Goal: Book appointment/travel/reservation

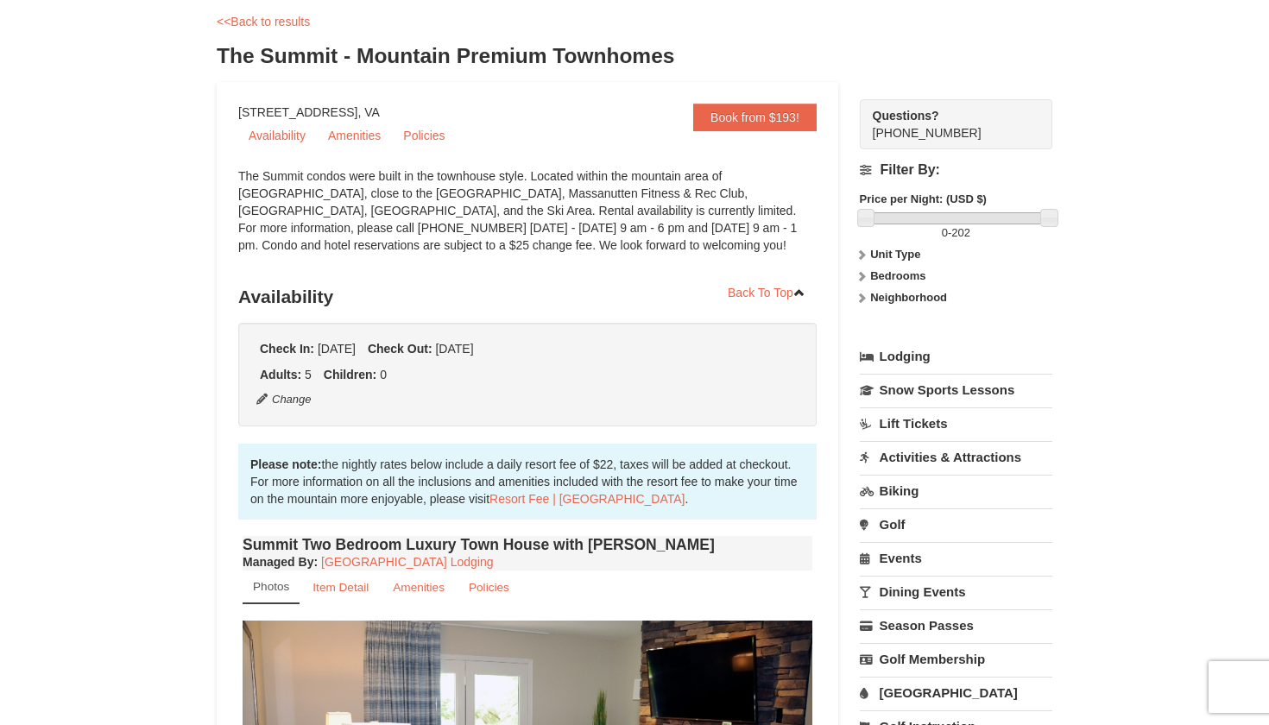
scroll to position [104, 0]
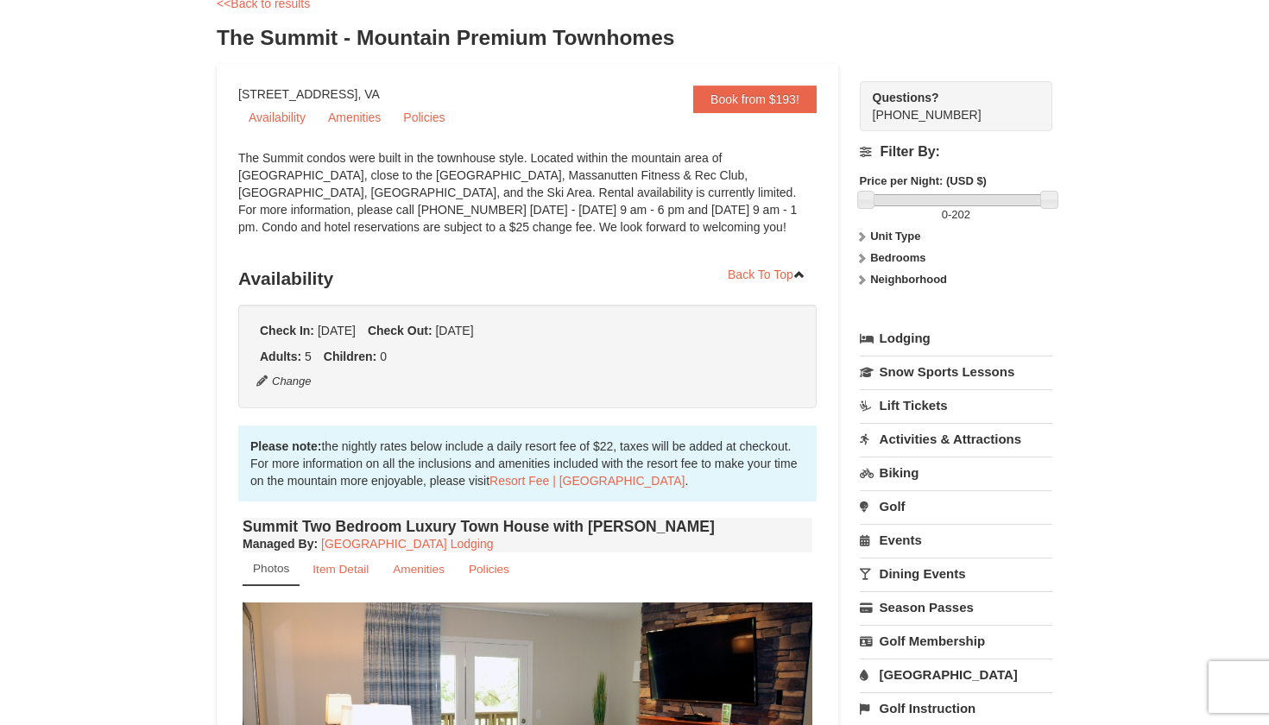
drag, startPoint x: 608, startPoint y: 230, endPoint x: 622, endPoint y: 230, distance: 14.7
click at [622, 230] on div "The Summit condos were built in the townhouse style. Located within the mountai…" at bounding box center [527, 201] width 578 height 104
click at [911, 405] on link "Lift Tickets" at bounding box center [956, 405] width 192 height 32
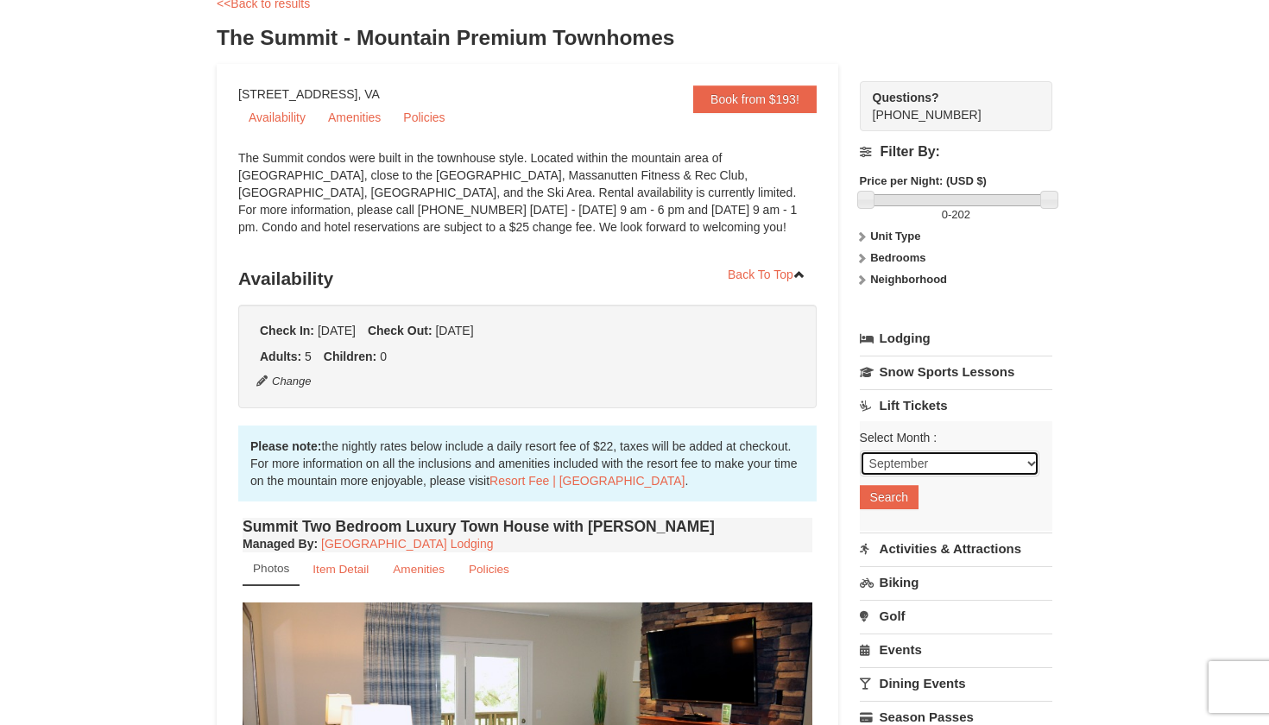
select select "12"
click at [893, 498] on button "Search" at bounding box center [889, 497] width 59 height 24
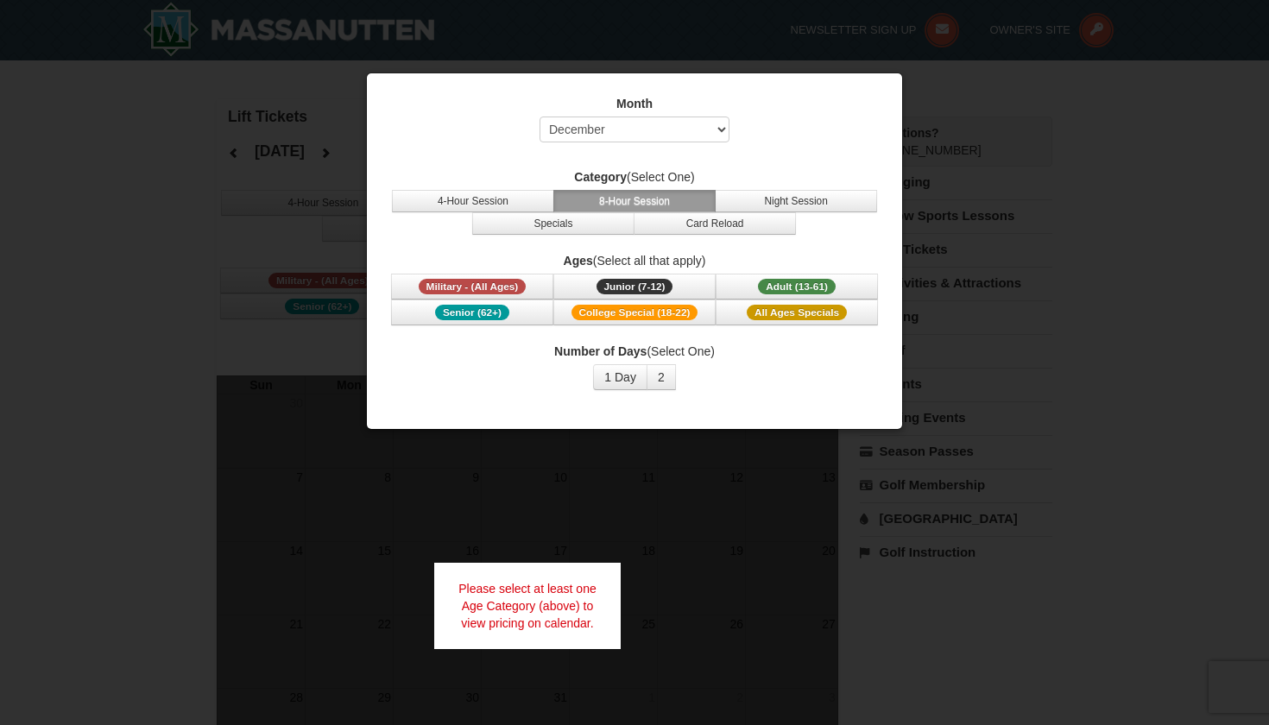
select select "12"
click at [821, 282] on span "Adult (13-61)" at bounding box center [797, 287] width 78 height 16
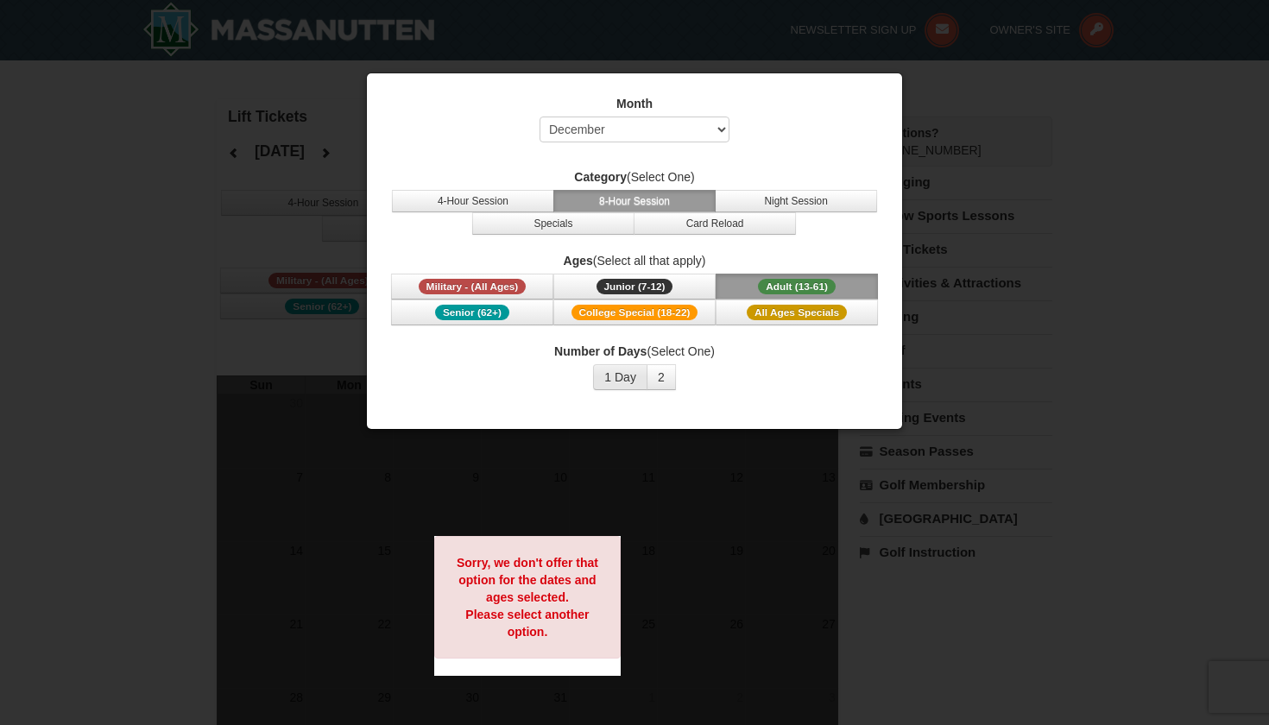
click at [641, 369] on button "1 Day" at bounding box center [620, 377] width 54 height 26
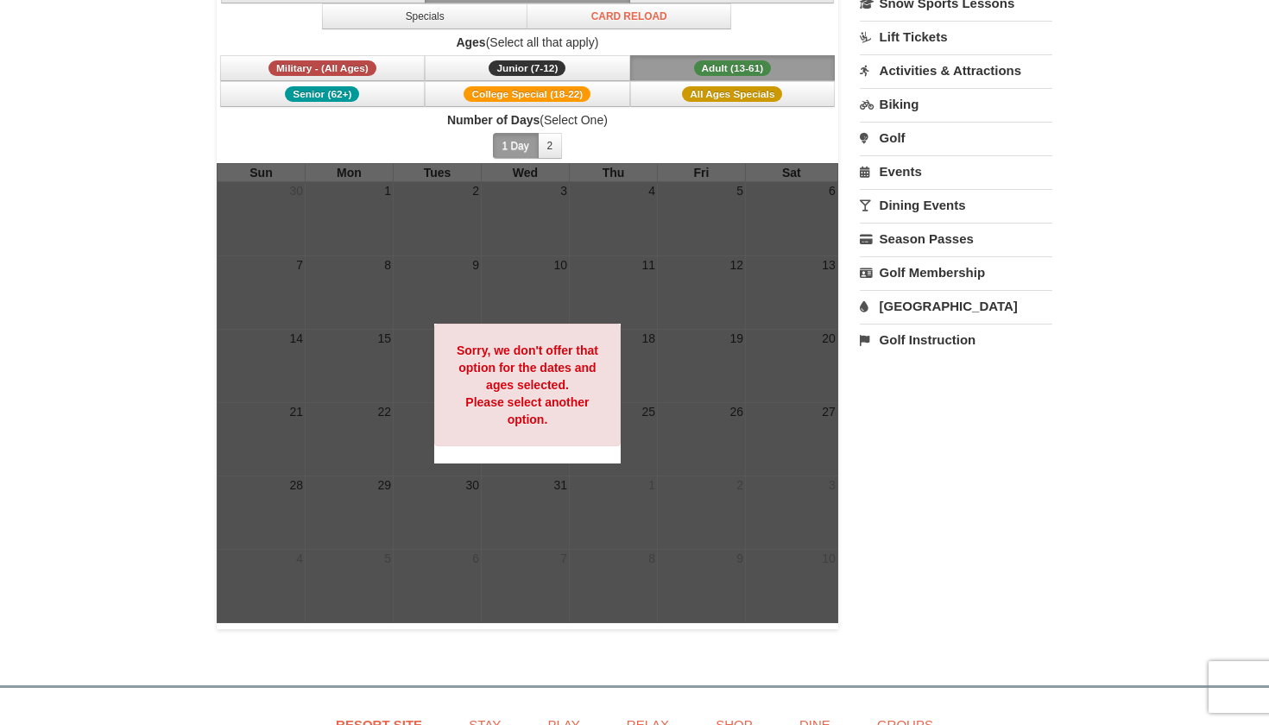
scroll to position [213, 0]
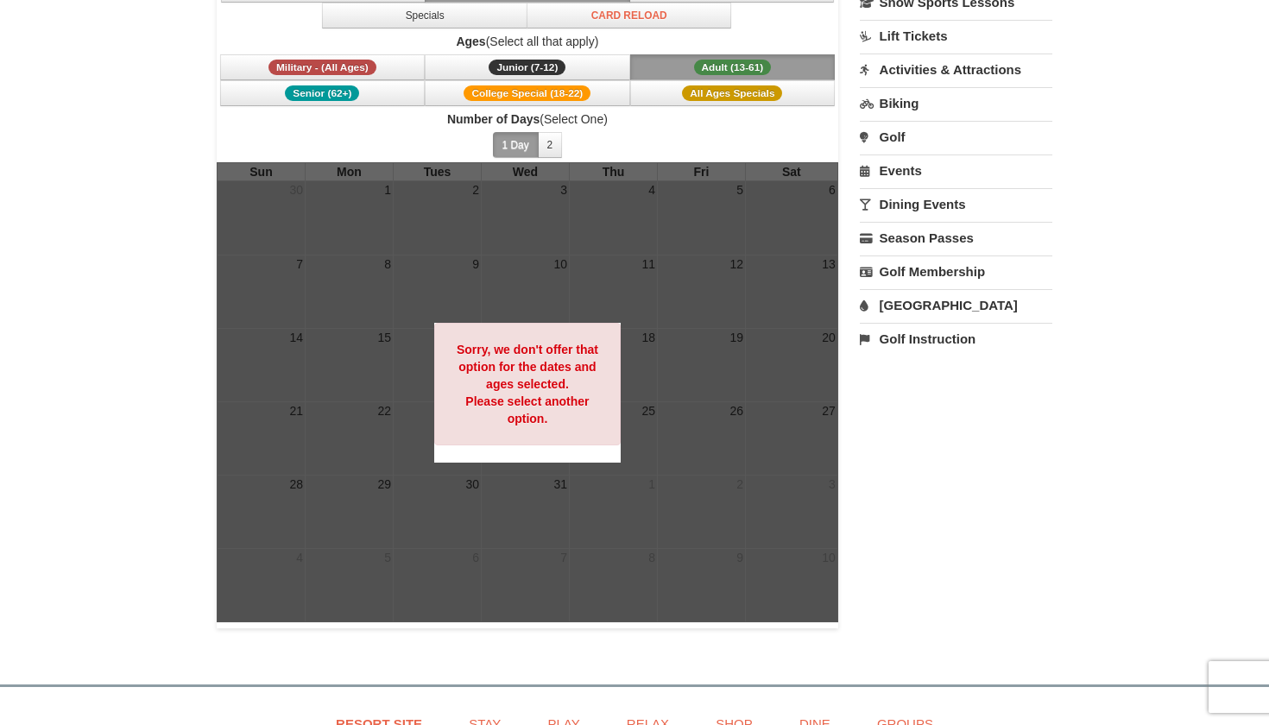
click at [551, 128] on span "Number of Days (Select One) 1 Day 2 3 4 5 6 7 8 9 10 11 12 13 14 15" at bounding box center [527, 136] width 621 height 52
click at [552, 143] on button "2" at bounding box center [550, 145] width 25 height 26
click at [519, 147] on button "1 Day" at bounding box center [516, 145] width 46 height 26
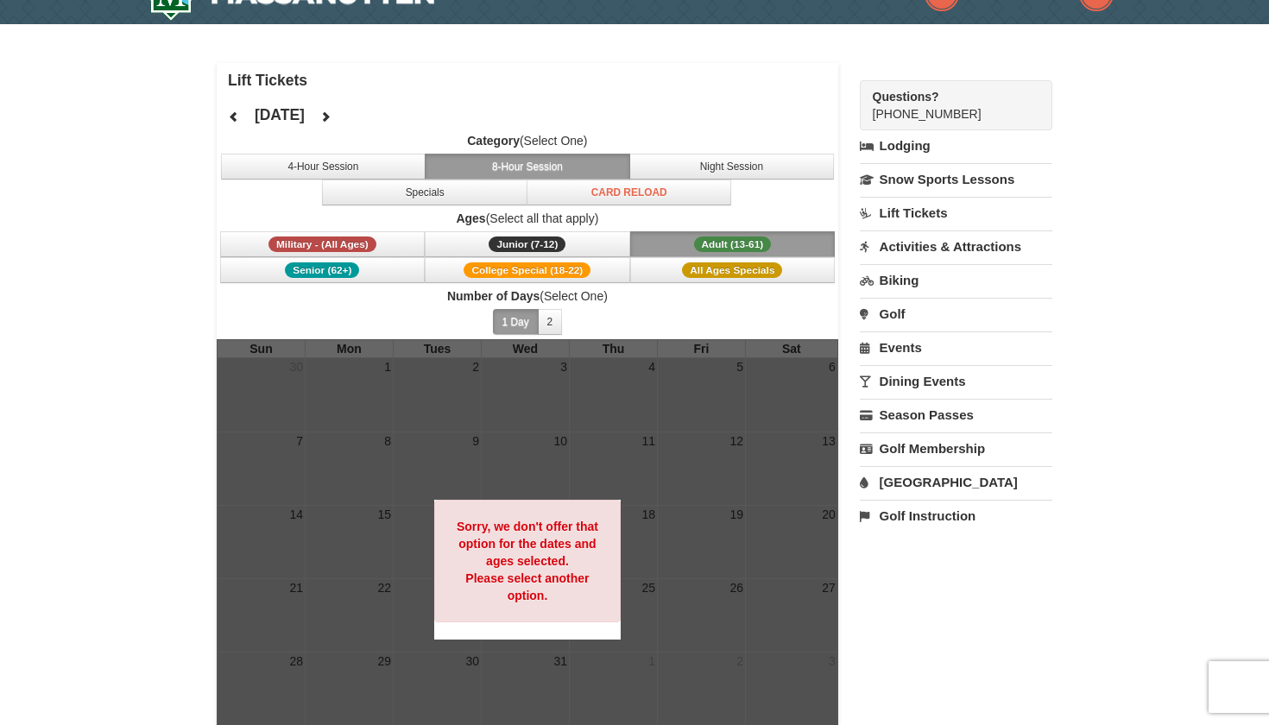
scroll to position [34, 0]
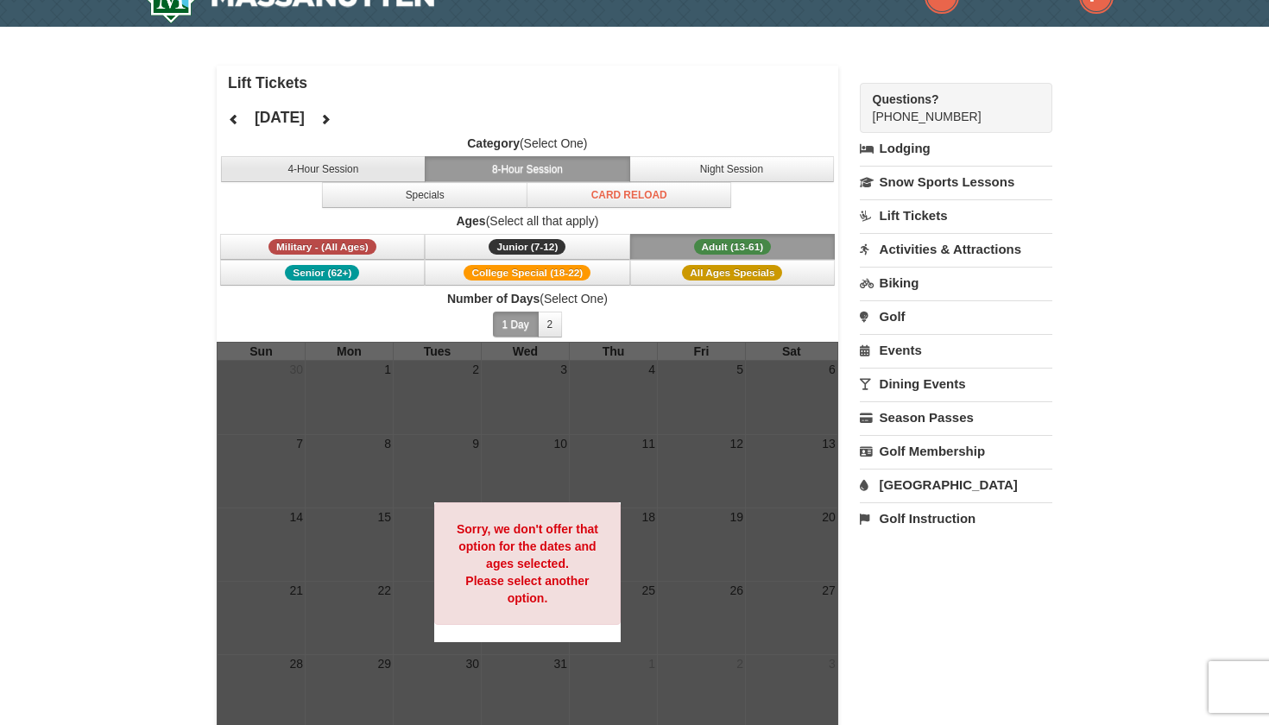
click at [375, 164] on button "4-Hour Session" at bounding box center [323, 169] width 205 height 26
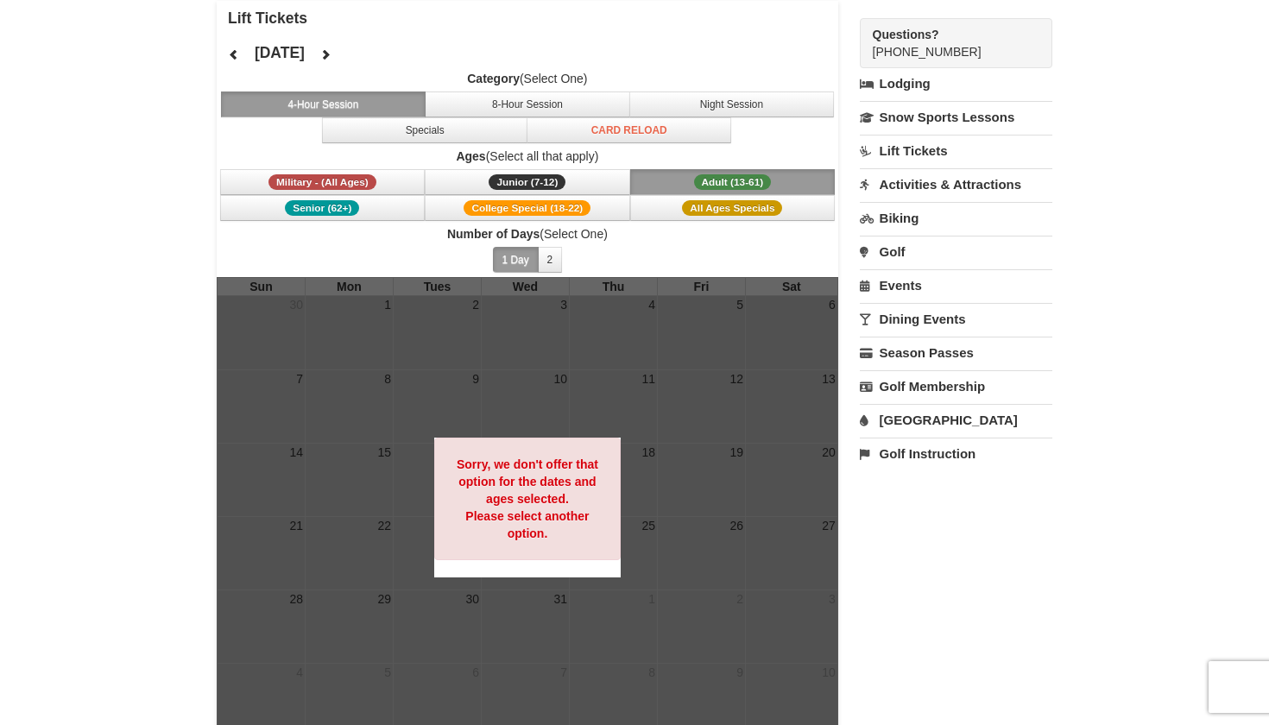
scroll to position [92, 0]
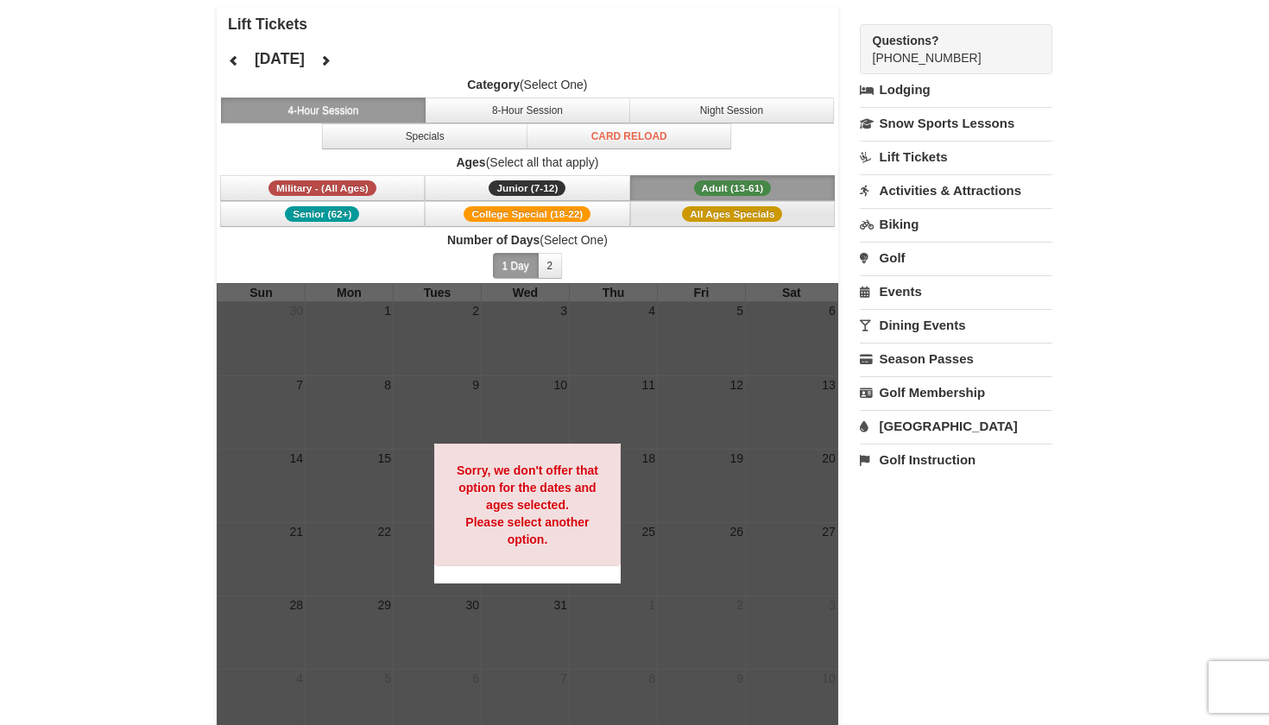
click at [696, 211] on span "All Ages Specials" at bounding box center [732, 214] width 100 height 16
click at [697, 179] on button "Adult (13-61) (13 - 61)" at bounding box center [732, 188] width 205 height 26
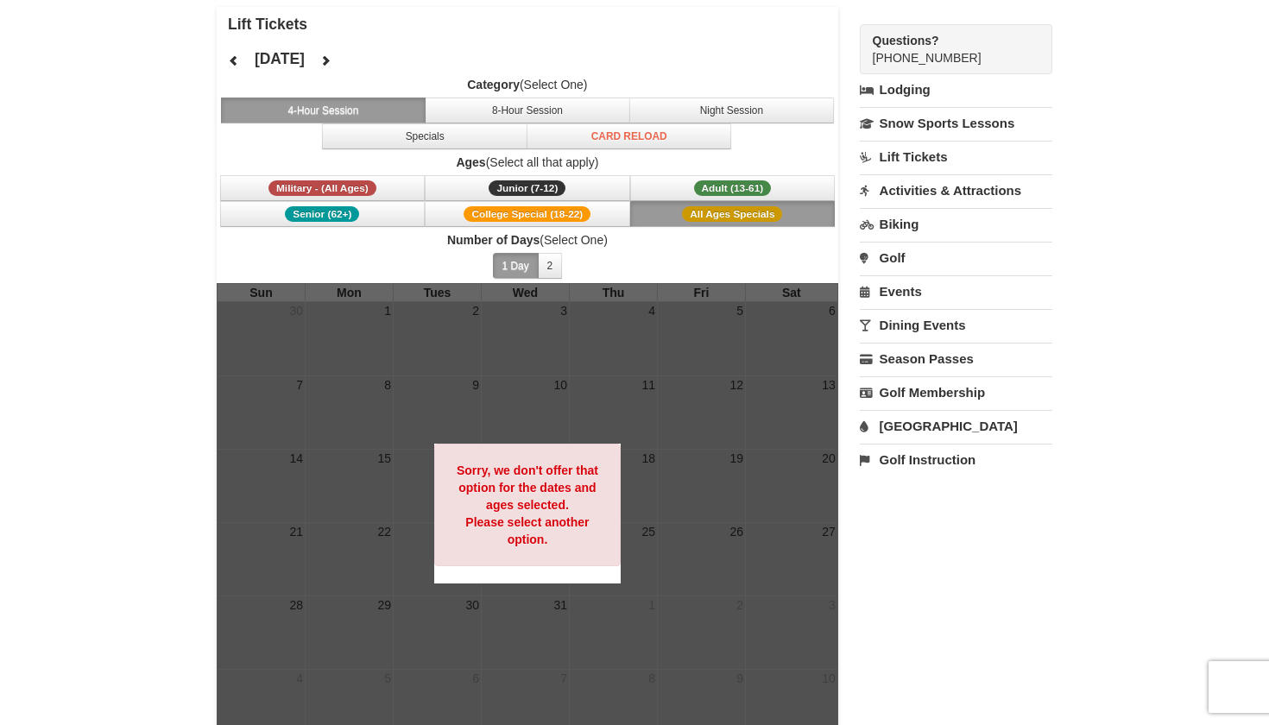
click at [690, 204] on button "All Ages Specials" at bounding box center [732, 214] width 205 height 26
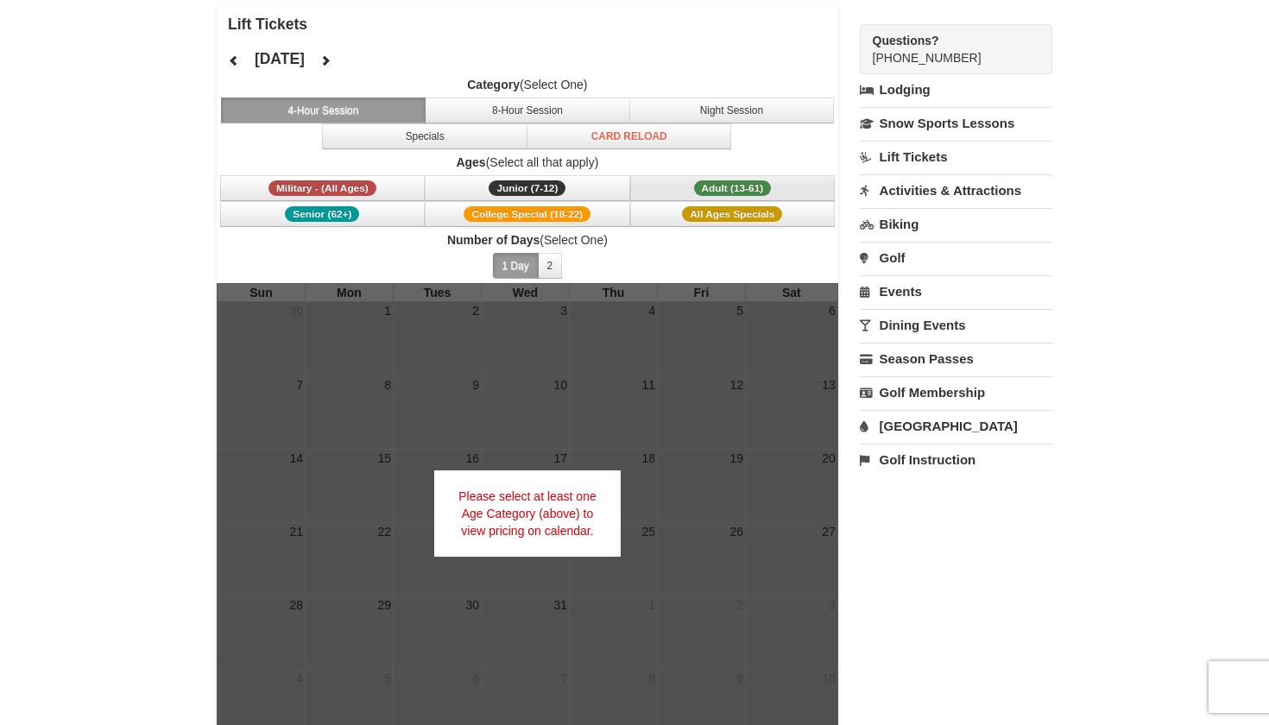
click at [692, 192] on button "Adult (13-61) (13 - 61)" at bounding box center [732, 188] width 205 height 26
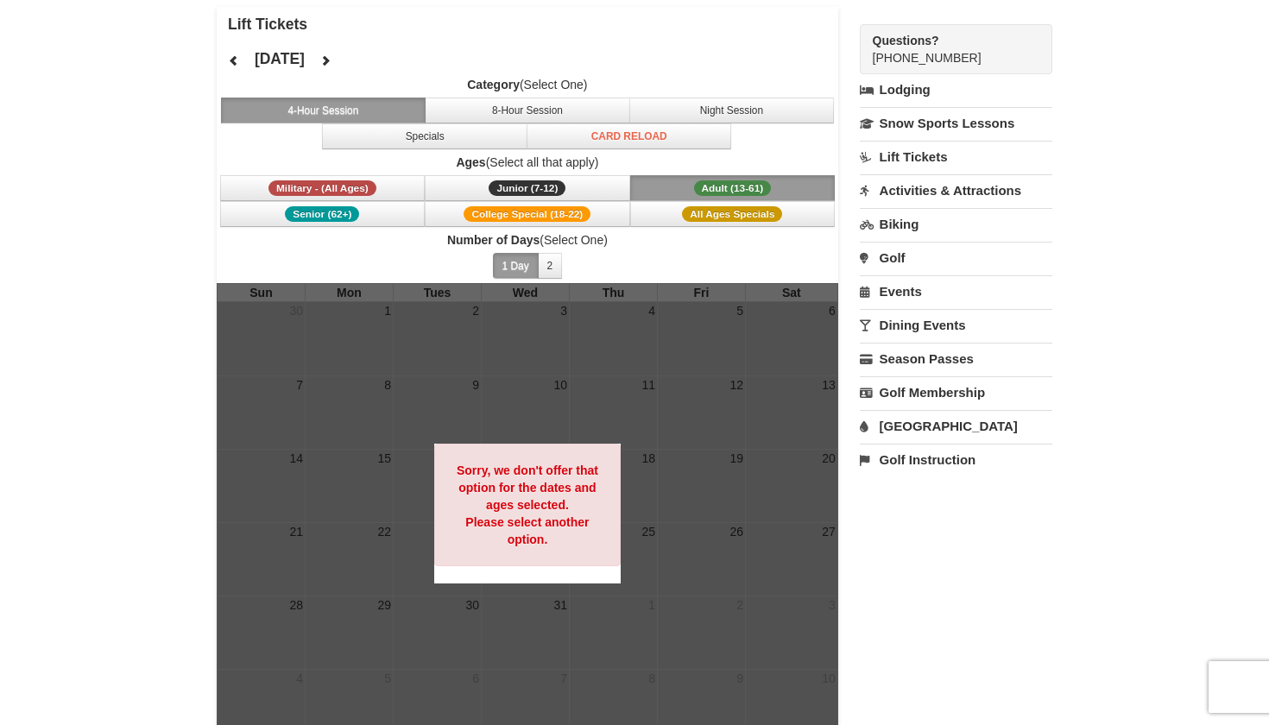
click at [692, 192] on button "Adult (13-61) (13 - 61)" at bounding box center [732, 188] width 205 height 26
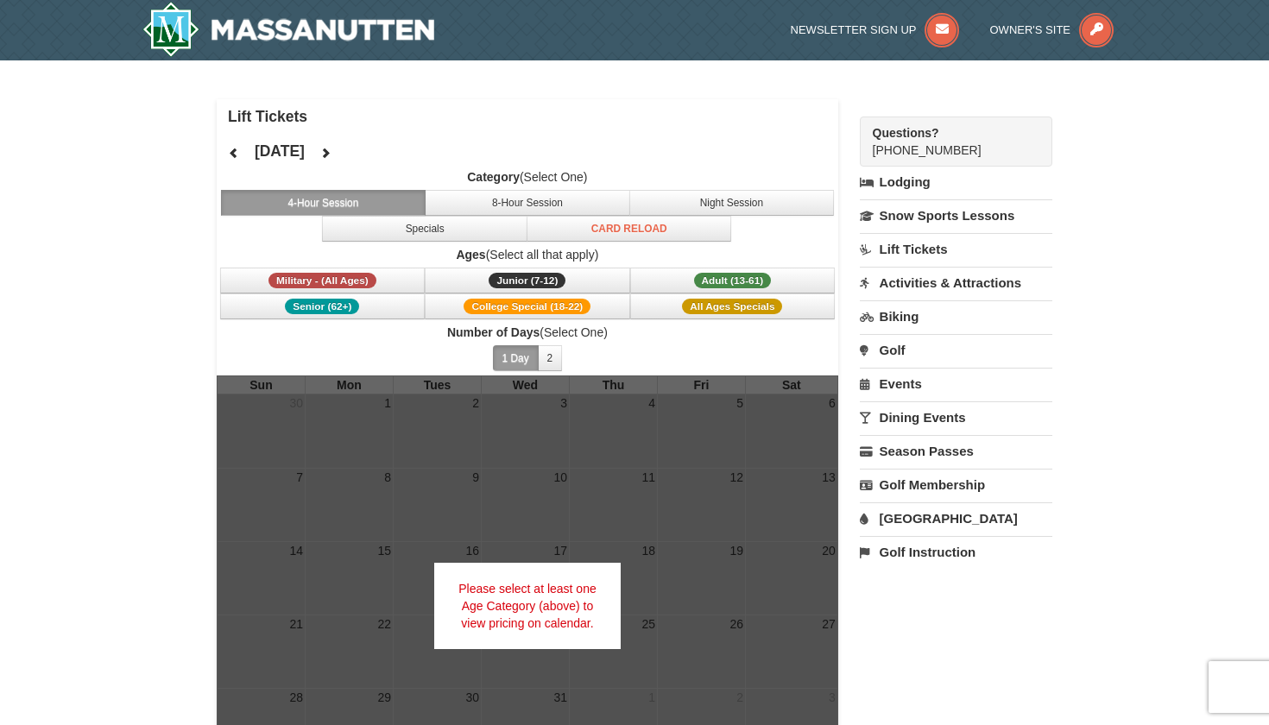
scroll to position [0, 0]
